Goal: Find specific page/section: Find specific page/section

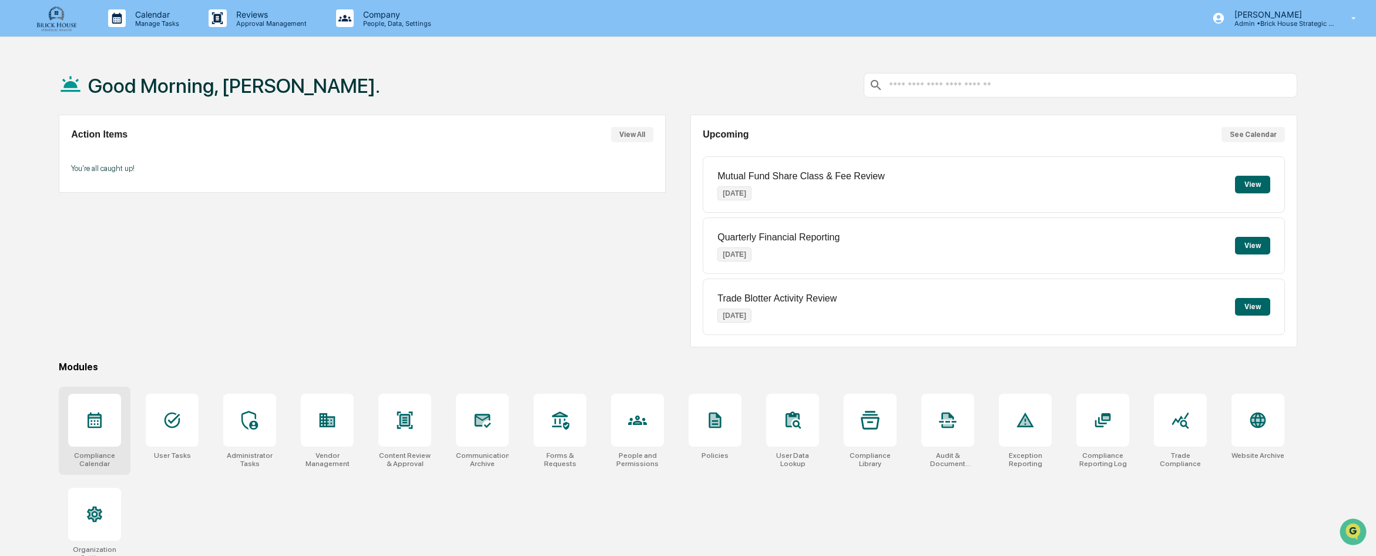
click at [108, 425] on div at bounding box center [94, 420] width 53 height 53
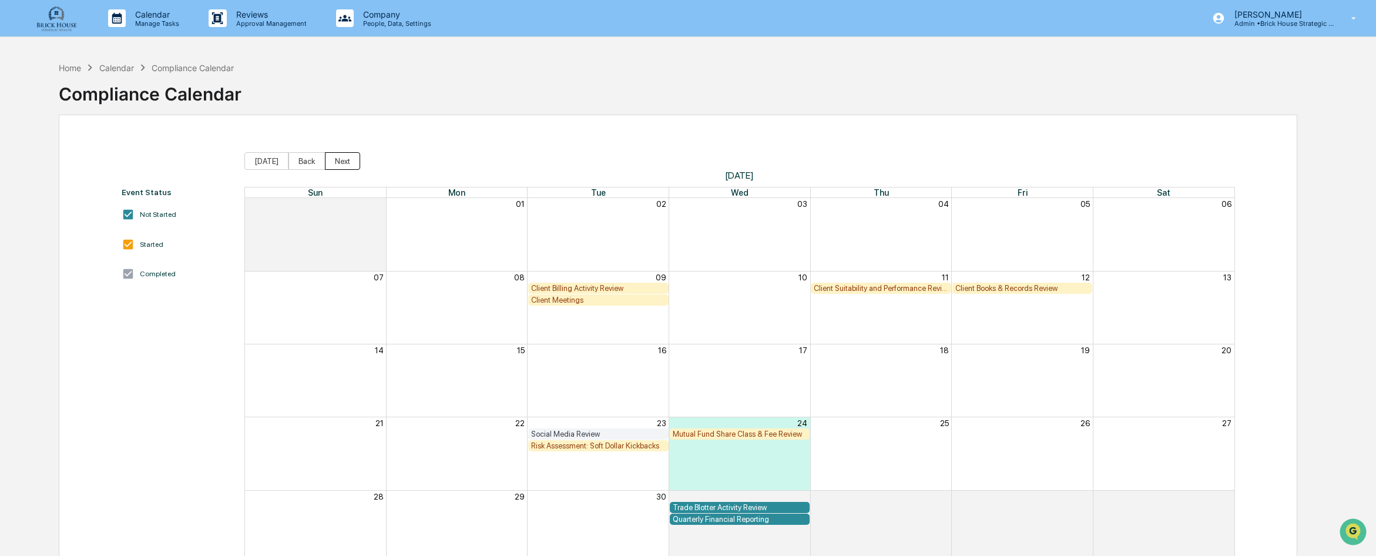
click at [337, 159] on button "Next" at bounding box center [342, 161] width 35 height 18
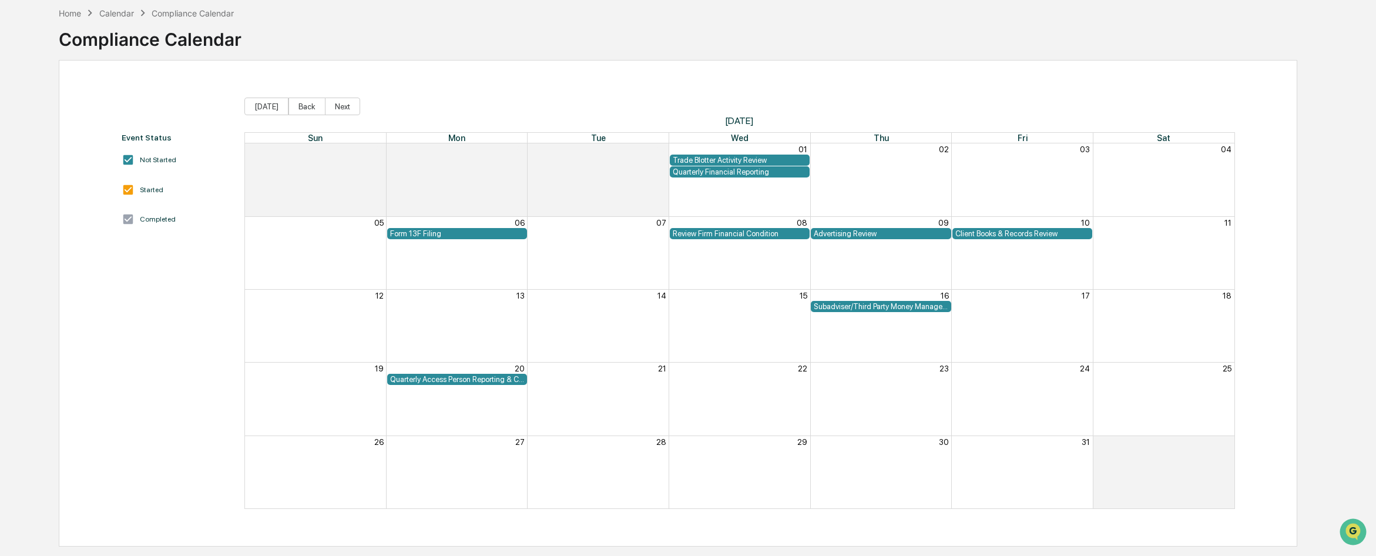
scroll to position [56, 0]
click at [342, 106] on button "Next" at bounding box center [342, 105] width 35 height 18
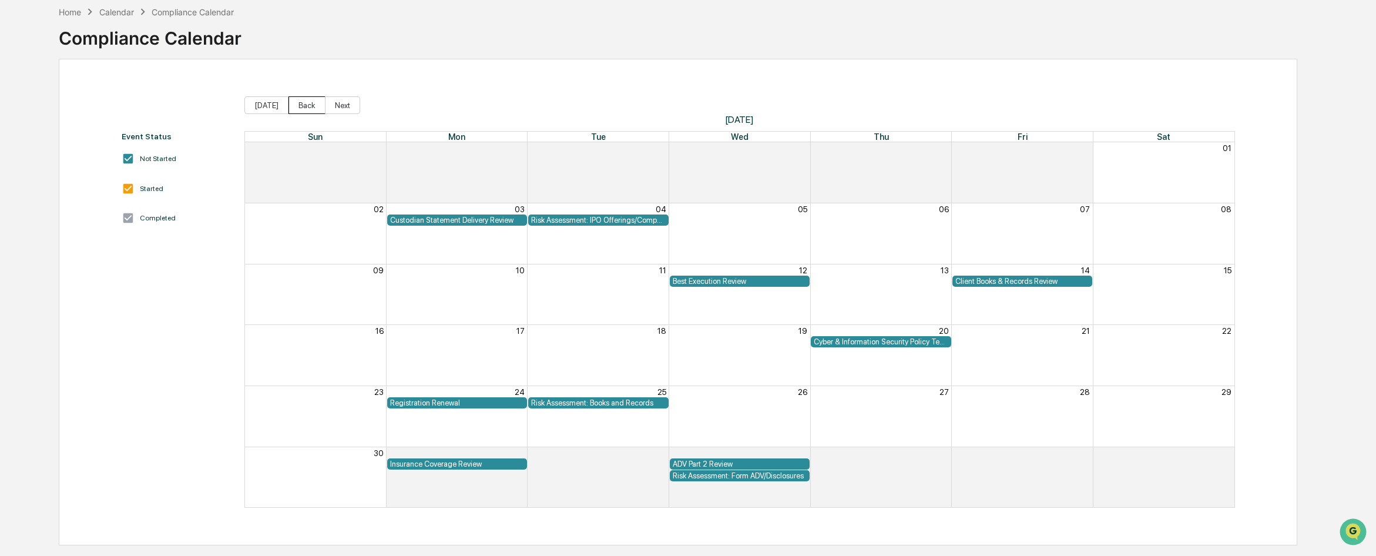
click at [297, 106] on button "Back" at bounding box center [307, 105] width 37 height 18
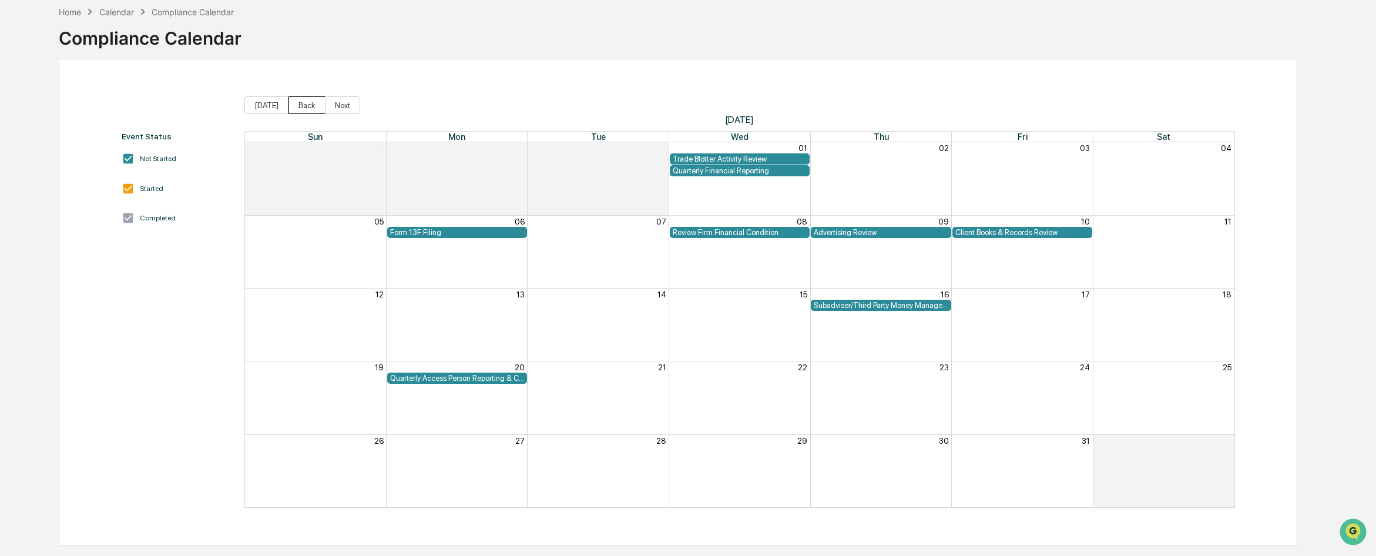
click at [297, 106] on button "Back" at bounding box center [307, 105] width 37 height 18
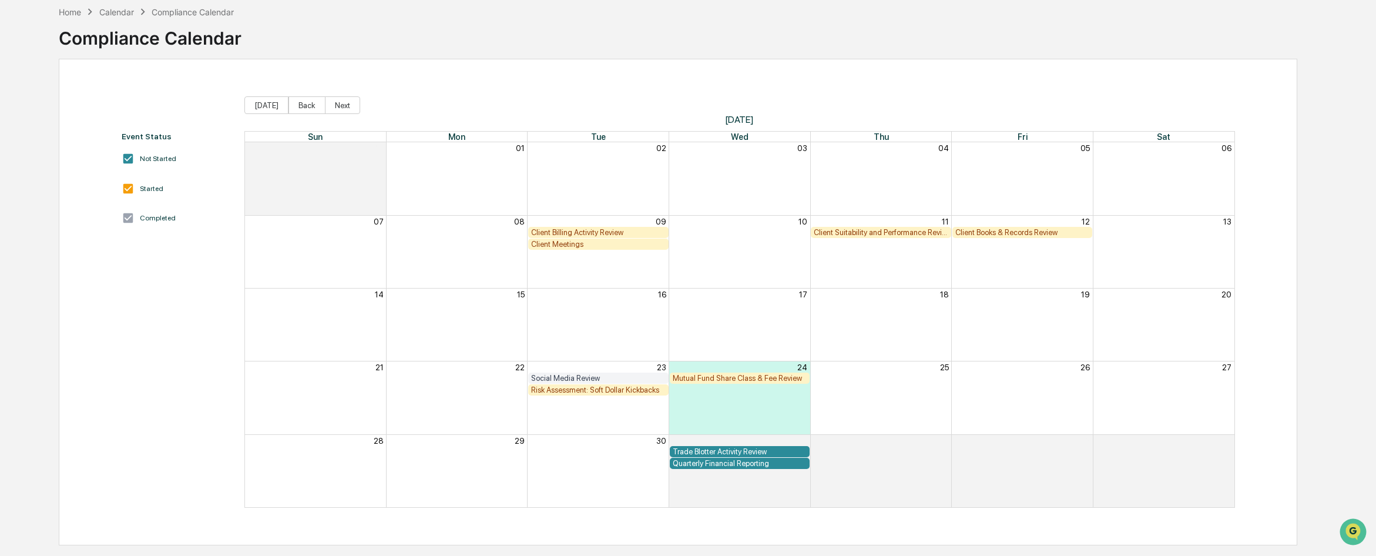
click at [585, 233] on div "Client Billing Activity Review" at bounding box center [598, 232] width 135 height 9
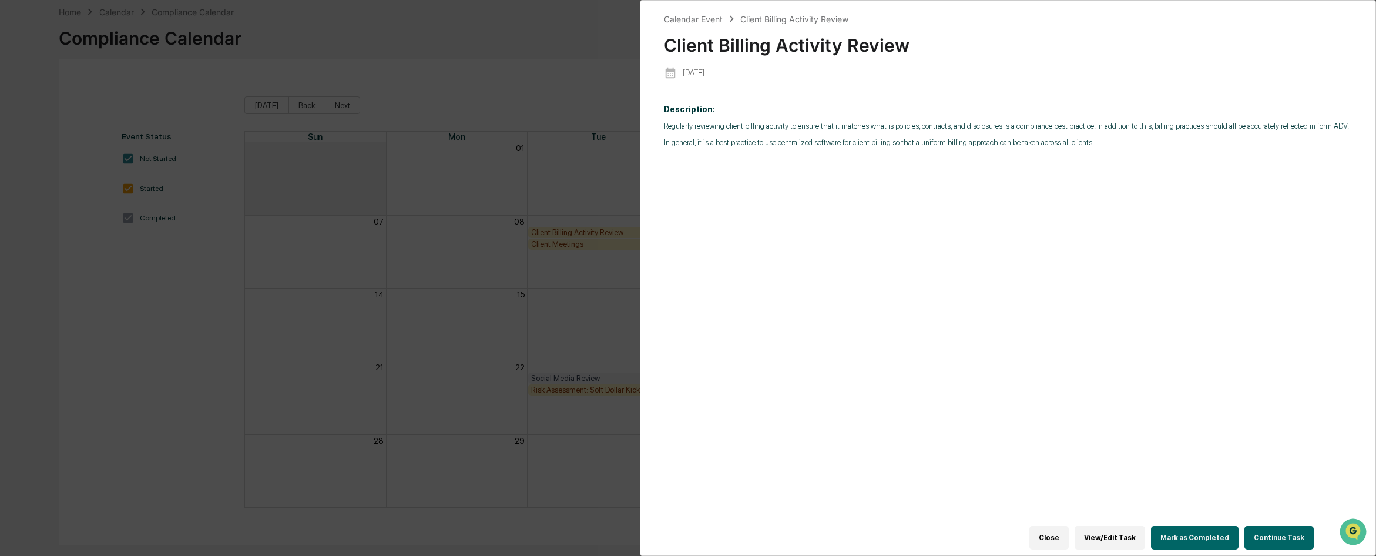
click at [1125, 534] on button "View/Edit Task" at bounding box center [1110, 538] width 71 height 24
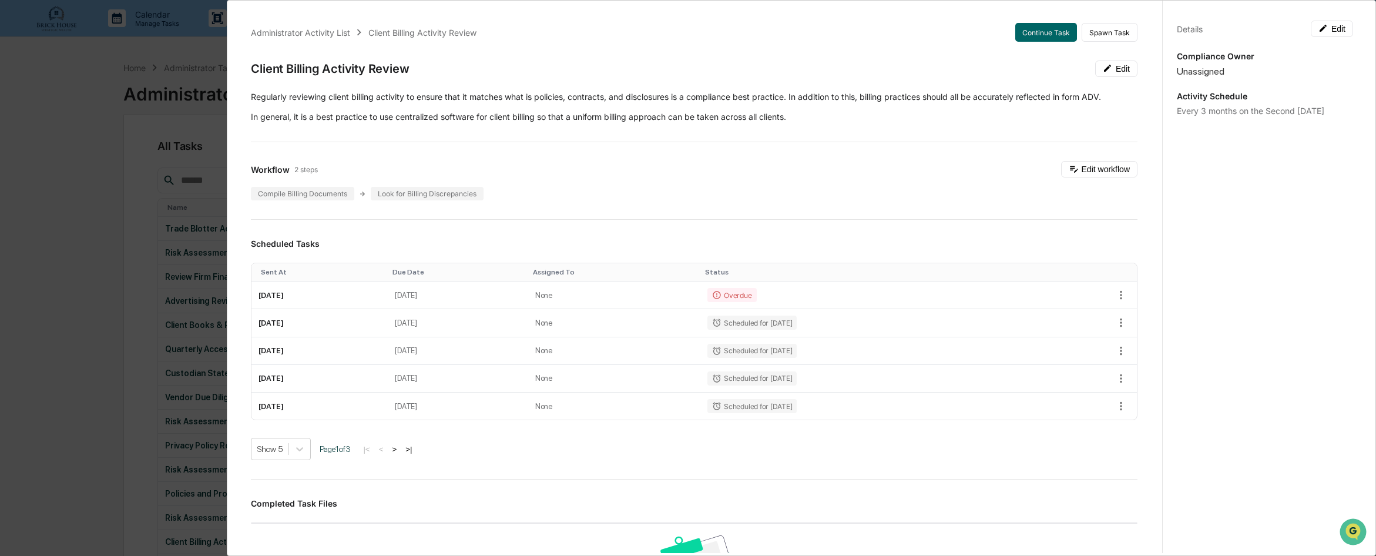
click at [88, 95] on div "Administrator Activity List Client Billing Activity Review Continue Task Spawn …" at bounding box center [688, 278] width 1376 height 556
